Goal: Check status

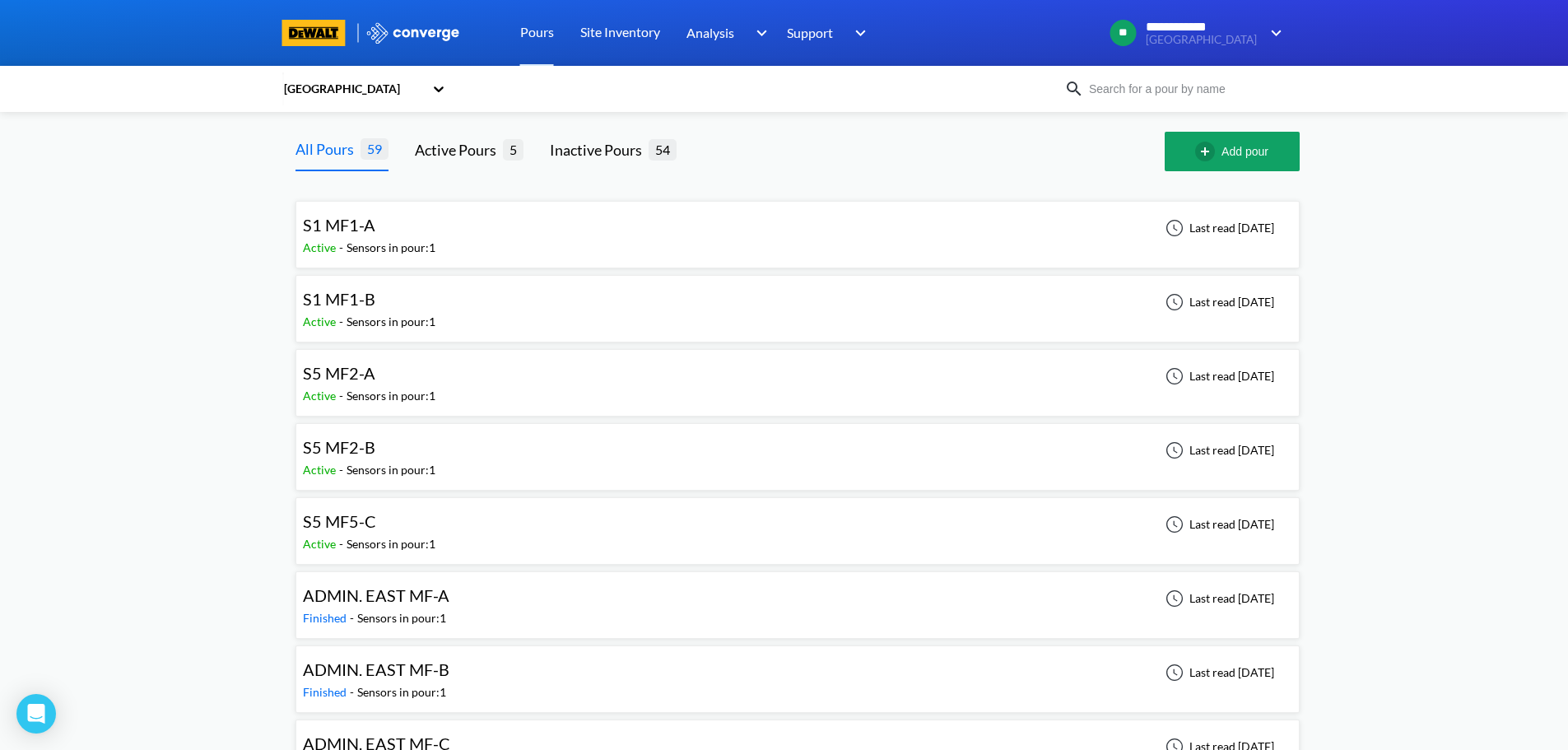
click at [400, 234] on div "S1 MF1-A" at bounding box center [368, 225] width 132 height 26
click at [631, 389] on div "S5 MF2-A Active - Sensors in pour: 1 Last read [DATE]" at bounding box center [797, 383] width 990 height 53
click at [476, 453] on div "S5 MF2-B Active - Sensors in pour: 1 Last read [DATE]" at bounding box center [797, 457] width 990 height 53
click at [565, 534] on div "S5 MF5-C Active - Sensors in pour: 1 Last read [DATE]" at bounding box center [797, 531] width 990 height 53
click at [743, 231] on div "S1 MF1-A Active - Sensors in pour: 1 Last read [DATE]" at bounding box center [797, 234] width 990 height 53
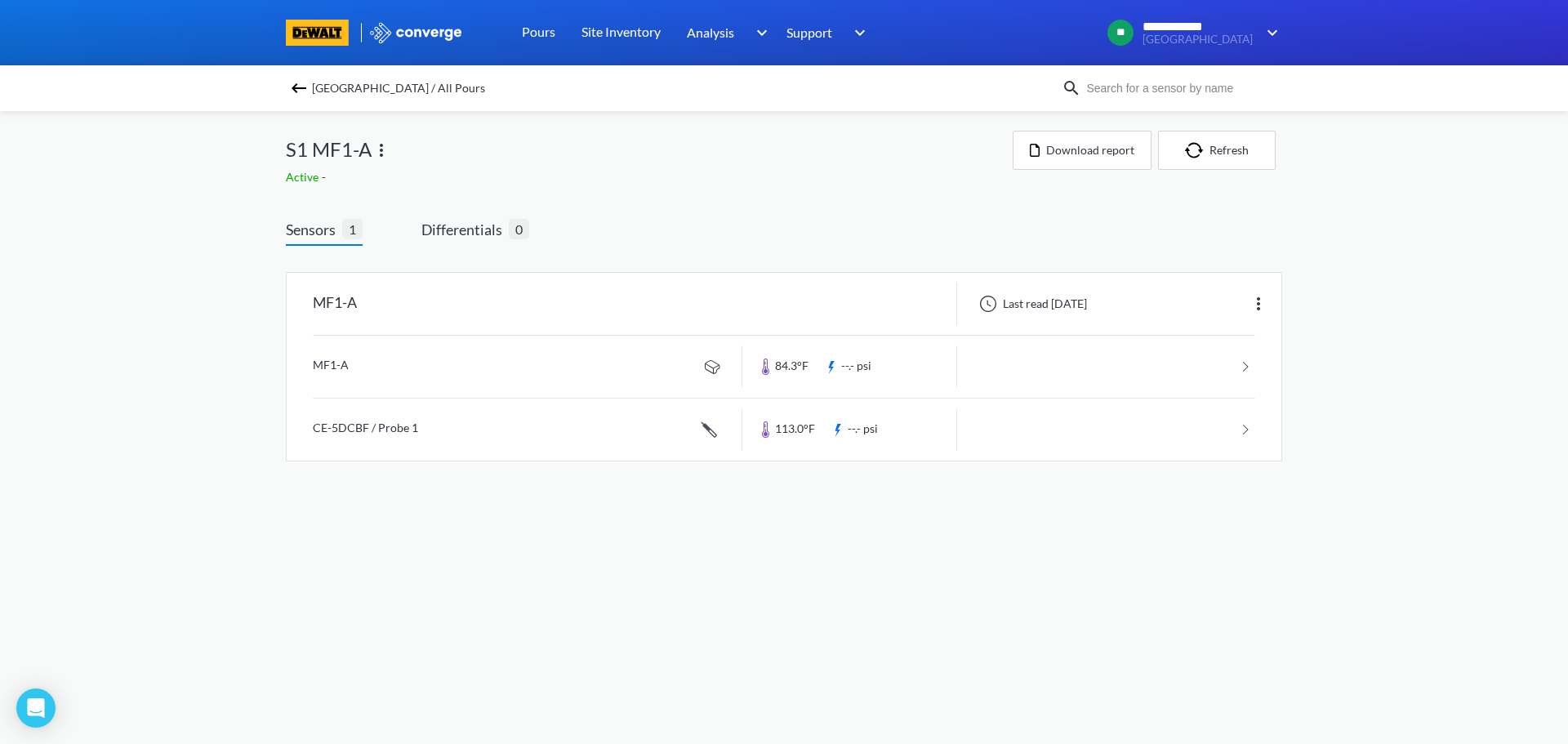
click at [292, 84] on img at bounding box center [299, 88] width 19 height 19
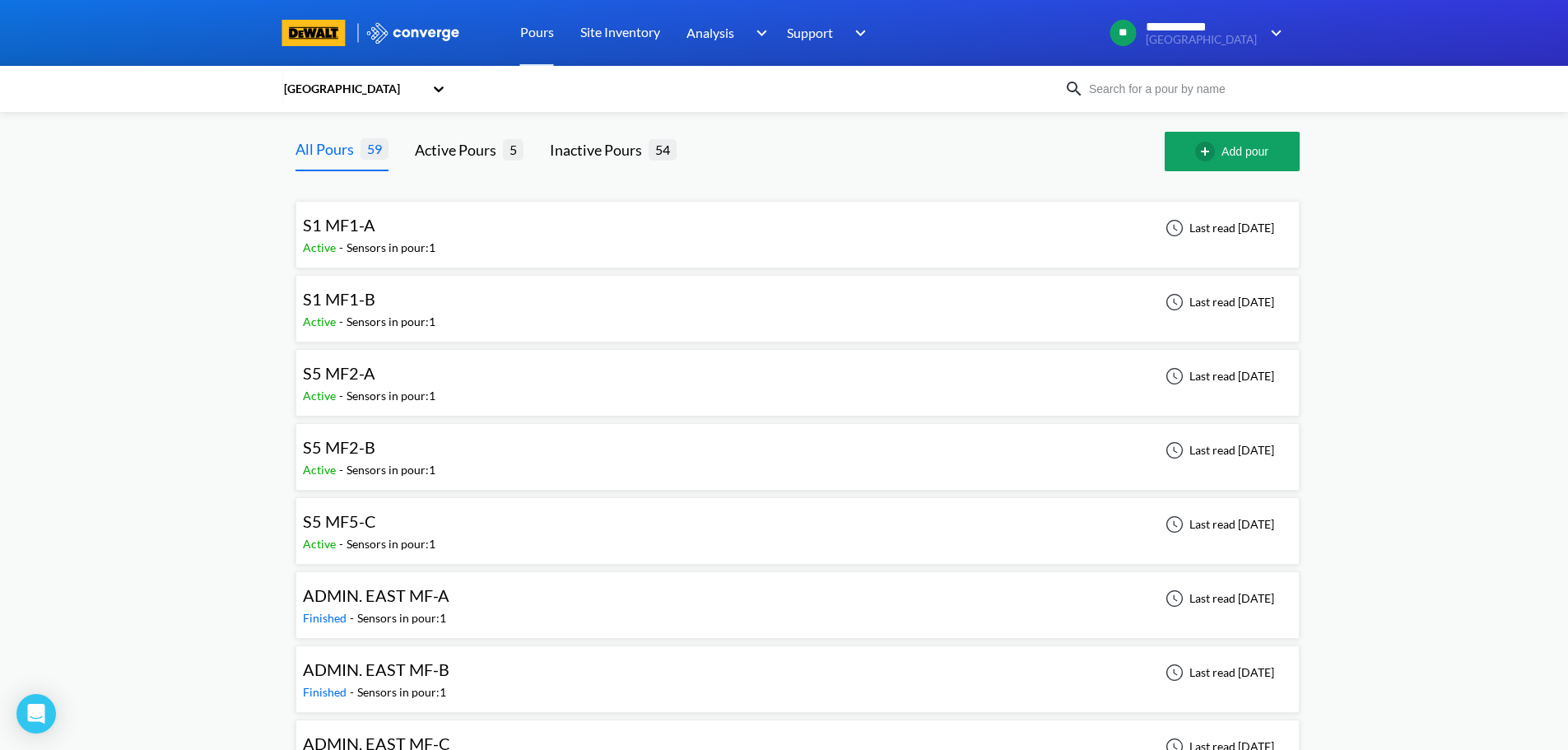
click at [431, 227] on div "S1 MF1-A" at bounding box center [368, 225] width 132 height 26
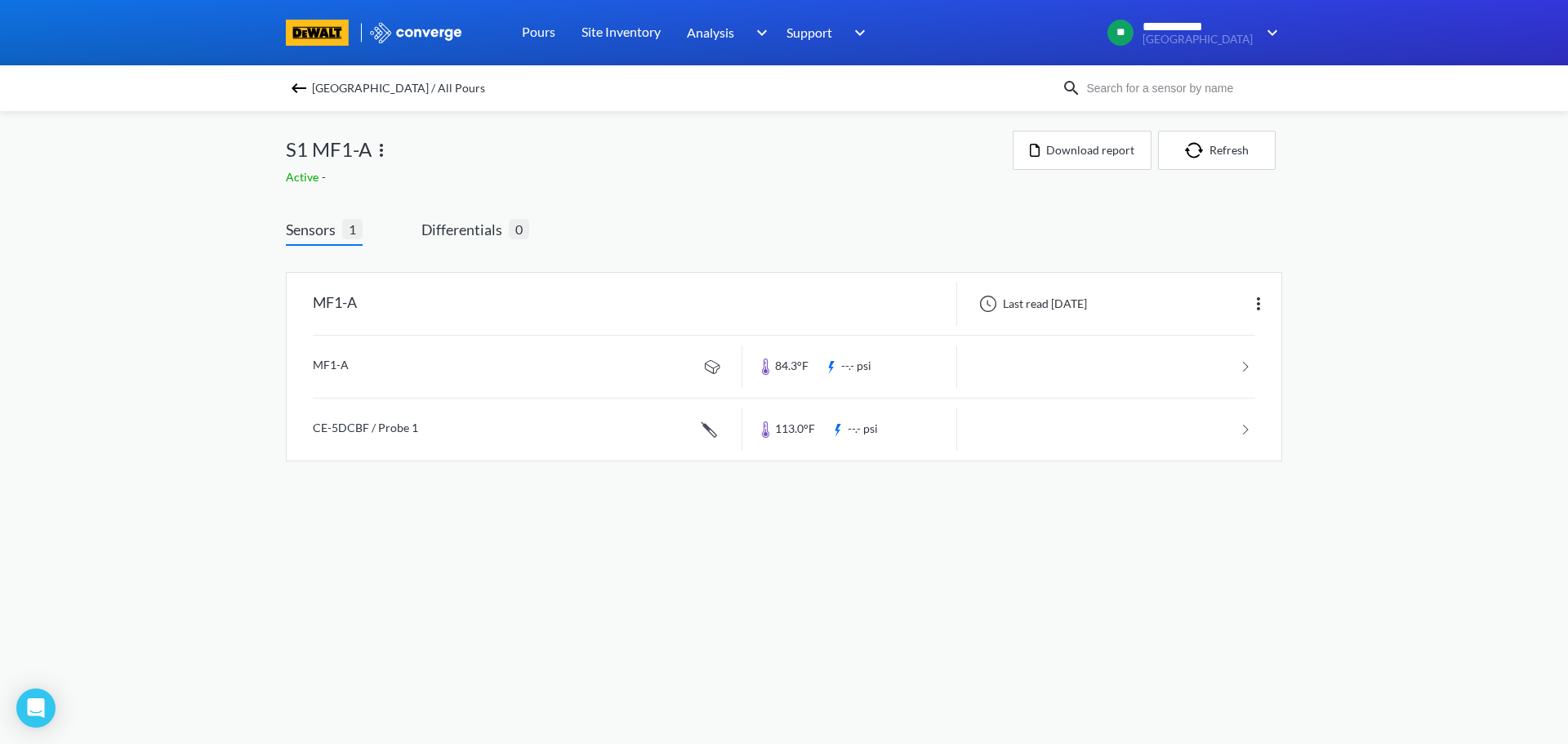
click at [300, 85] on img at bounding box center [299, 88] width 19 height 19
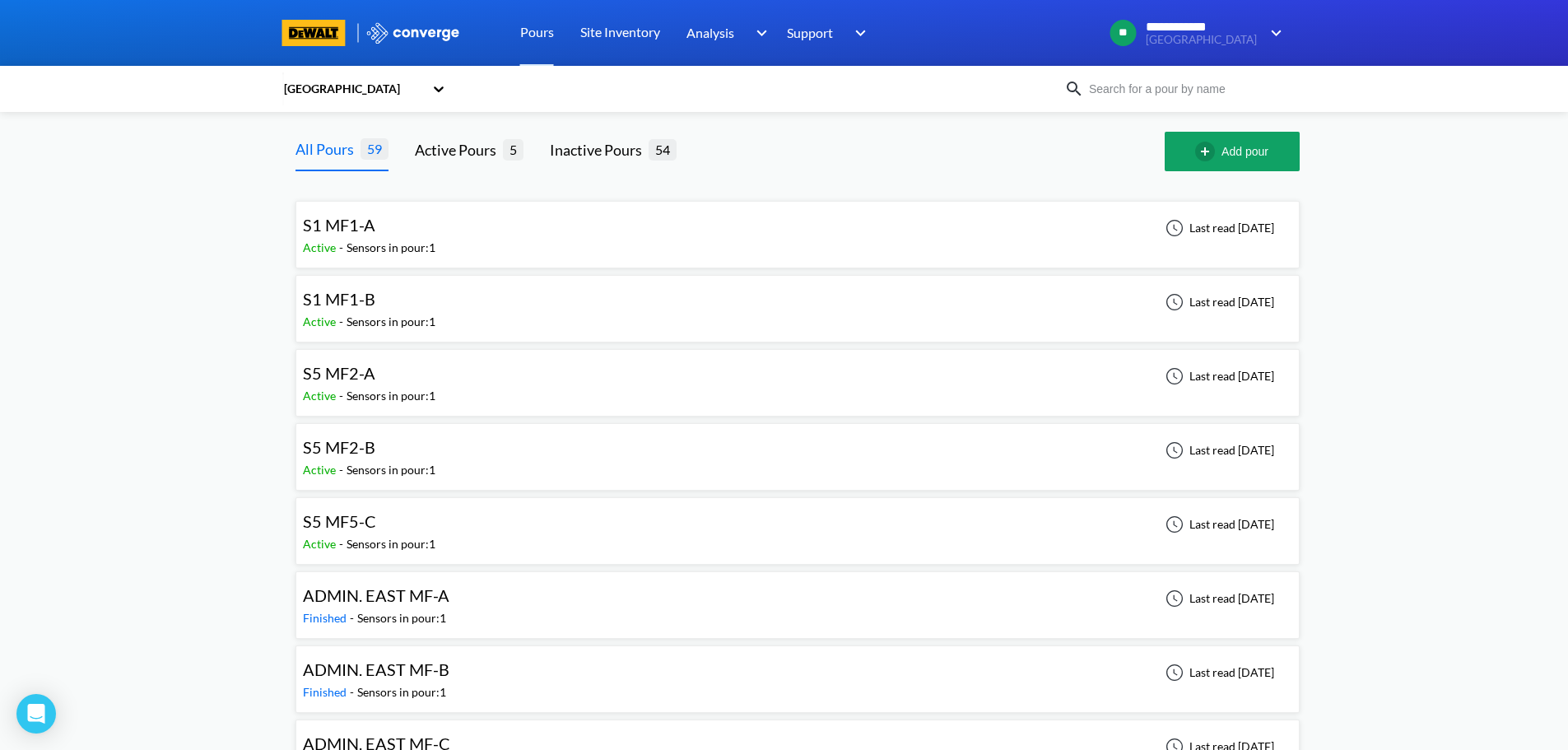
click at [371, 297] on span "S1 MF1-B" at bounding box center [338, 298] width 72 height 20
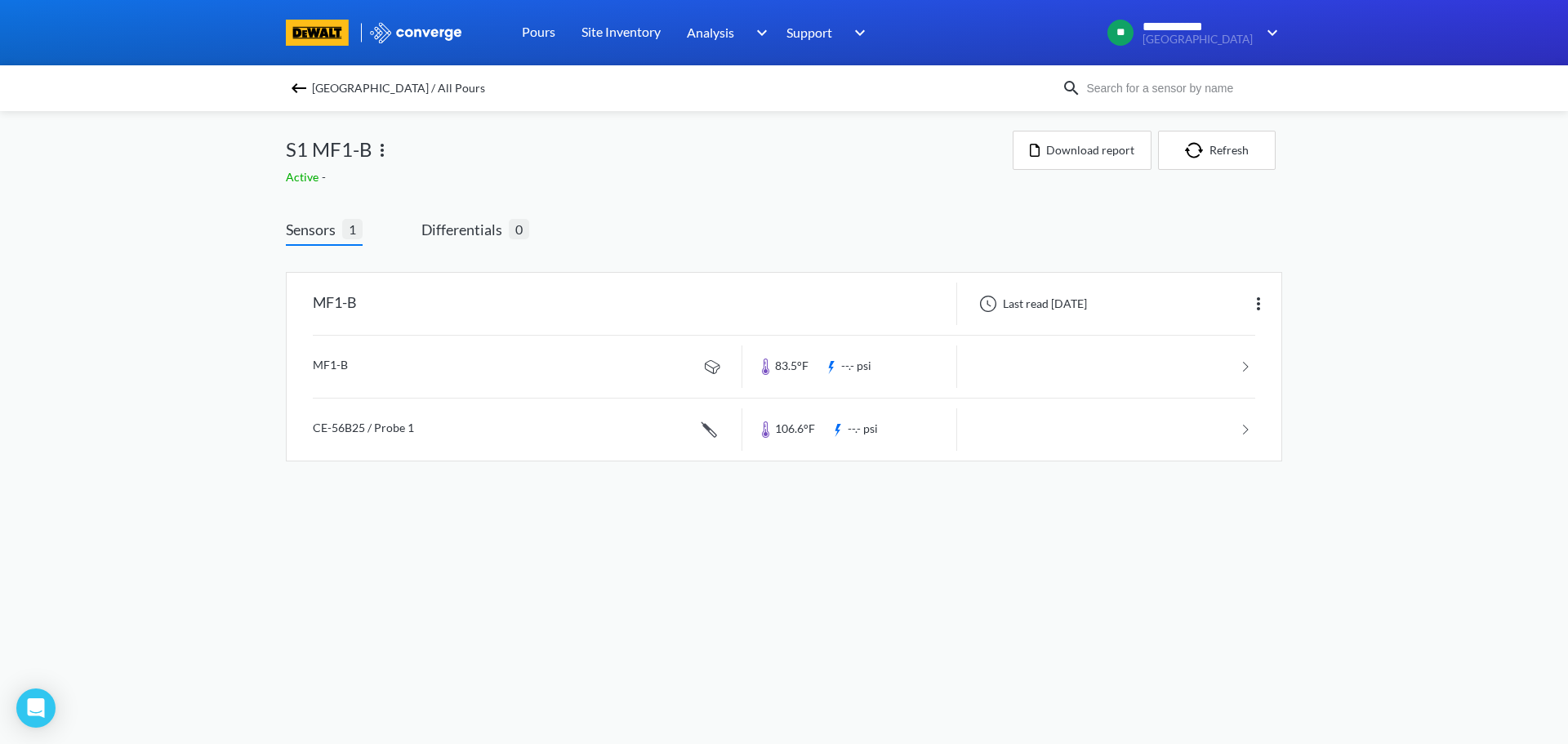
click at [295, 92] on img at bounding box center [299, 88] width 19 height 19
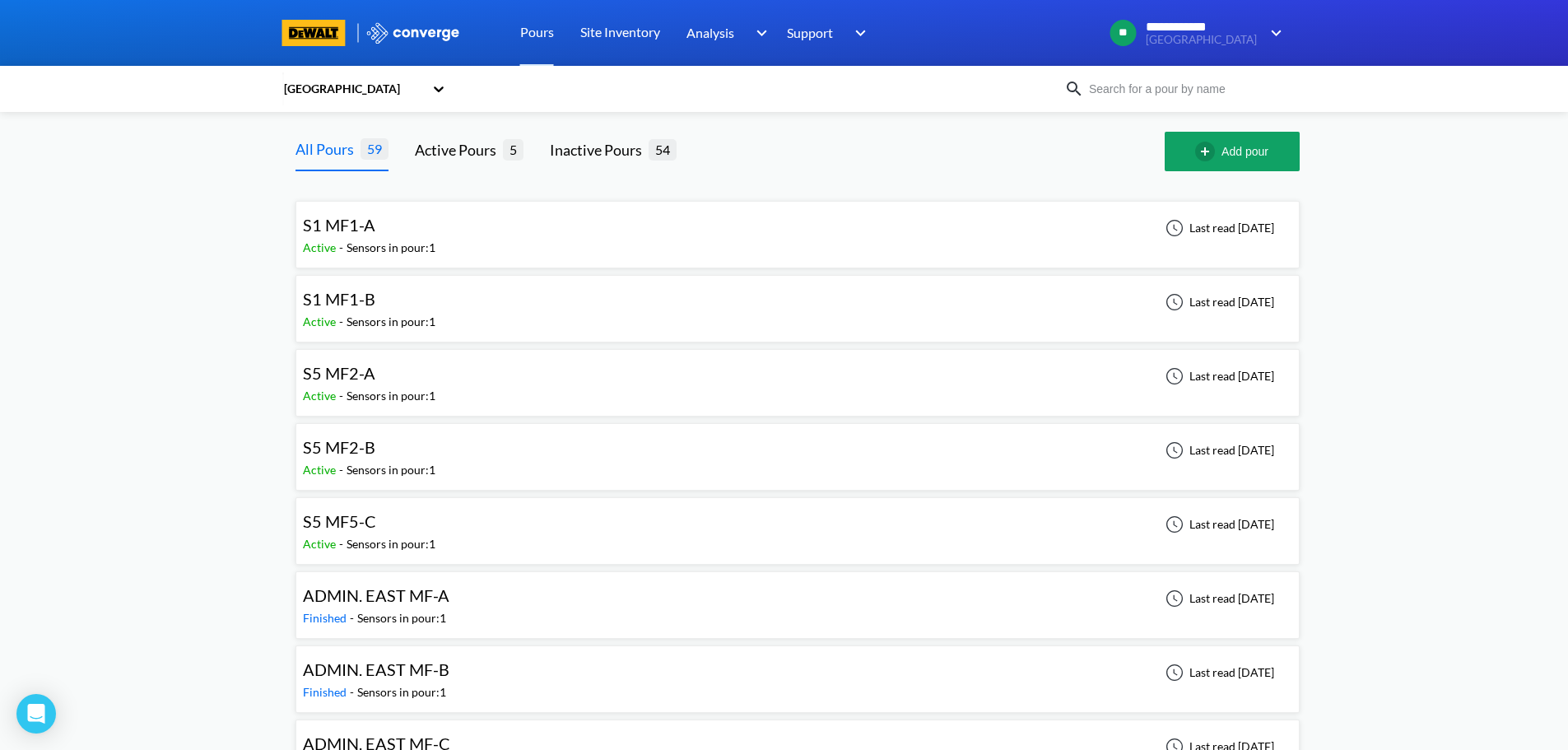
click at [525, 377] on div "S5 MF2-A Active - Sensors in pour: 1 Last read [DATE]" at bounding box center [797, 383] width 990 height 53
click at [370, 517] on span "S5 MF5-C" at bounding box center [339, 521] width 73 height 20
click at [616, 390] on div "S5 MF2-A Active - Sensors in pour: 1 Last read [DATE]" at bounding box center [797, 383] width 990 height 53
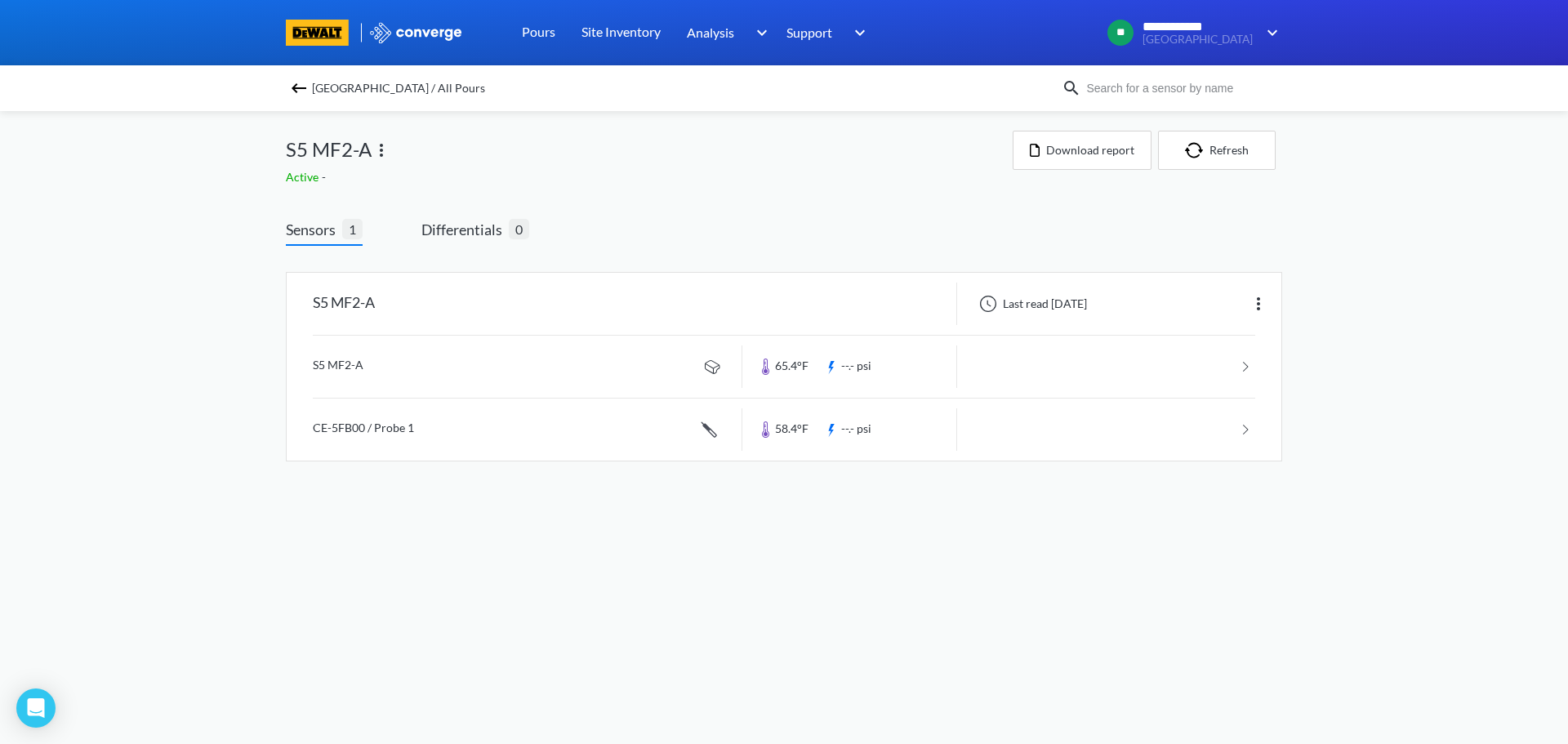
click at [197, 332] on div "**********" at bounding box center [784, 247] width 1568 height 494
click at [259, 134] on div "**********" at bounding box center [784, 247] width 1568 height 494
click at [1469, 298] on div "**********" at bounding box center [784, 247] width 1568 height 494
